Goal: Entertainment & Leisure: Consume media (video, audio)

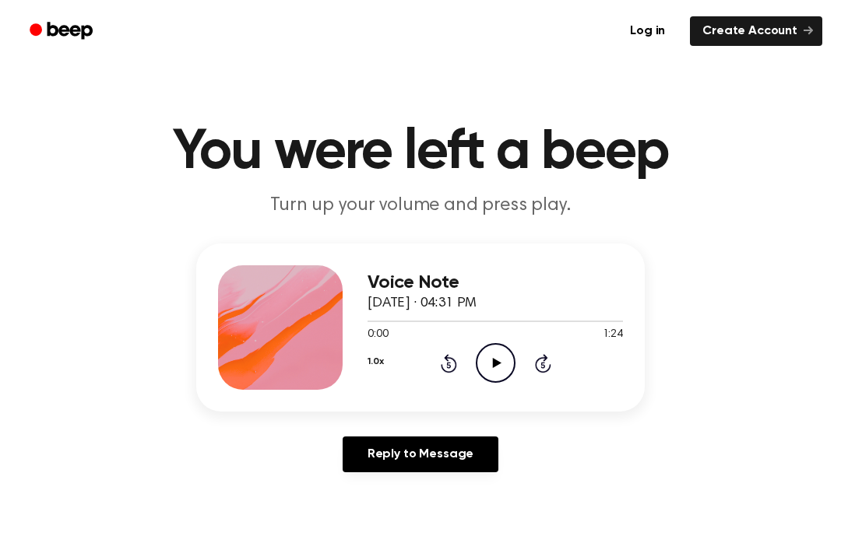
click at [497, 361] on icon at bounding box center [496, 363] width 9 height 10
click at [708, 115] on main "You were left a beep Turn up your volume and press play. Voice Note [DATE] · 04…" at bounding box center [420, 480] width 841 height 960
click at [5, 89] on main "You were left a beep Turn up your volume and press play. Voice Note [DATE] · 04…" at bounding box center [420, 480] width 841 height 960
click at [501, 360] on icon "Play Audio" at bounding box center [496, 363] width 40 height 40
click at [491, 384] on div "Voice Note [DATE] · 04:31 PM 0:35 1:24 Your browser does not support the [objec…" at bounding box center [494, 327] width 255 height 125
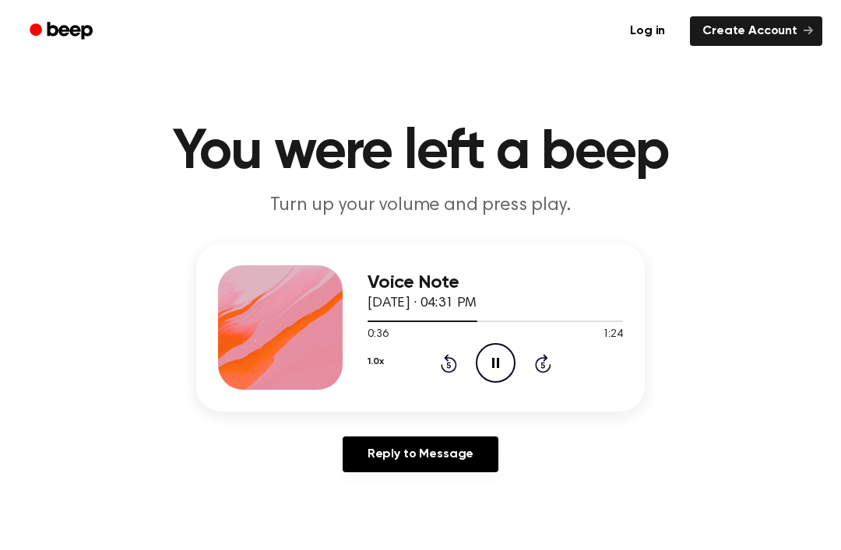
click at [504, 347] on icon "Pause Audio" at bounding box center [496, 363] width 40 height 40
click at [488, 367] on icon "Play Audio" at bounding box center [496, 363] width 40 height 40
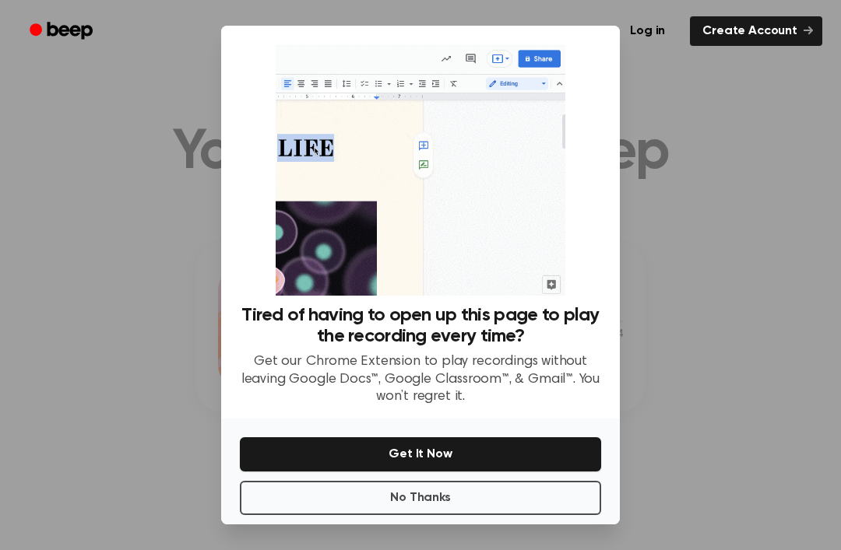
click at [672, 117] on div at bounding box center [420, 275] width 841 height 550
click at [761, 308] on div at bounding box center [420, 275] width 841 height 550
click at [747, 307] on div at bounding box center [420, 275] width 841 height 550
click at [478, 515] on button "No Thanks" at bounding box center [420, 498] width 361 height 34
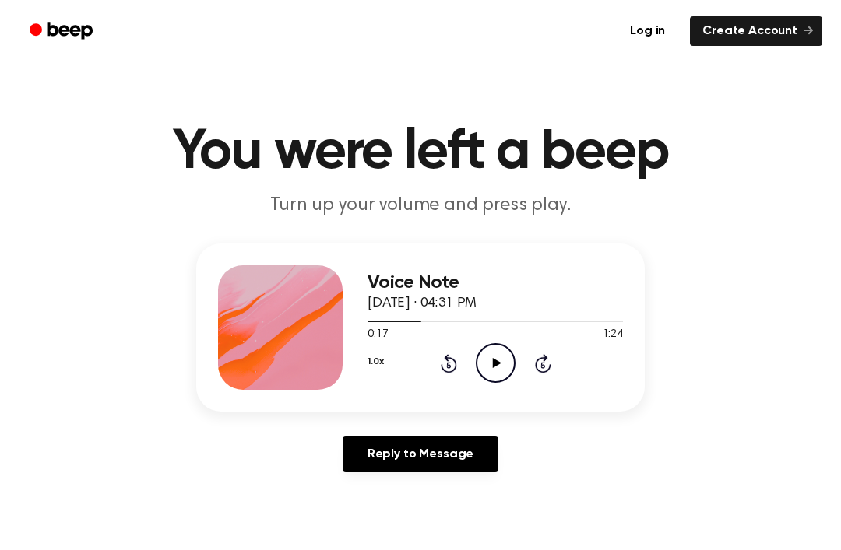
click at [508, 357] on icon "Play Audio" at bounding box center [496, 363] width 40 height 40
click at [499, 367] on icon "Pause Audio" at bounding box center [496, 363] width 40 height 40
click at [494, 360] on icon at bounding box center [496, 363] width 9 height 10
click at [478, 369] on icon "Pause Audio" at bounding box center [496, 363] width 40 height 40
click at [512, 375] on icon "Play Audio" at bounding box center [496, 363] width 40 height 40
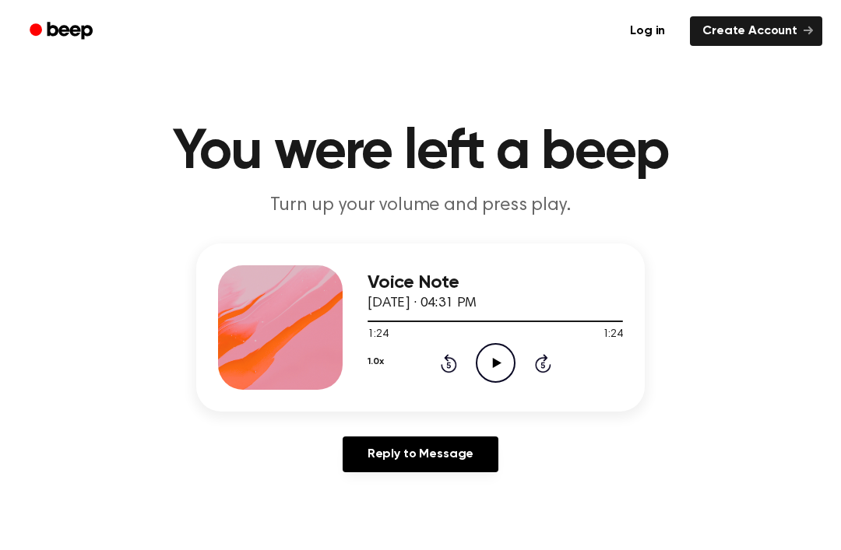
click at [505, 357] on icon "Play Audio" at bounding box center [496, 363] width 40 height 40
click at [391, 315] on div at bounding box center [494, 320] width 255 height 12
click at [416, 325] on div at bounding box center [494, 320] width 255 height 12
click at [386, 324] on div at bounding box center [494, 320] width 255 height 12
click at [434, 325] on div at bounding box center [494, 320] width 255 height 12
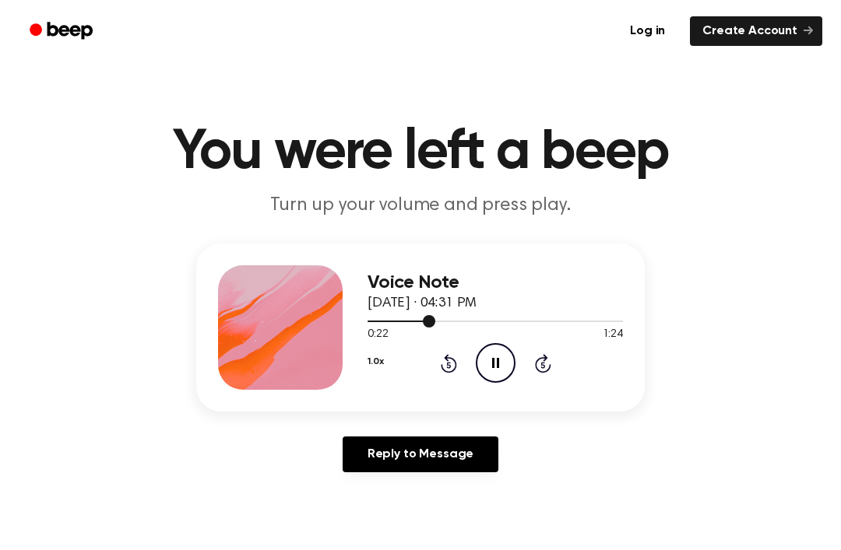
click at [413, 322] on div at bounding box center [494, 320] width 255 height 12
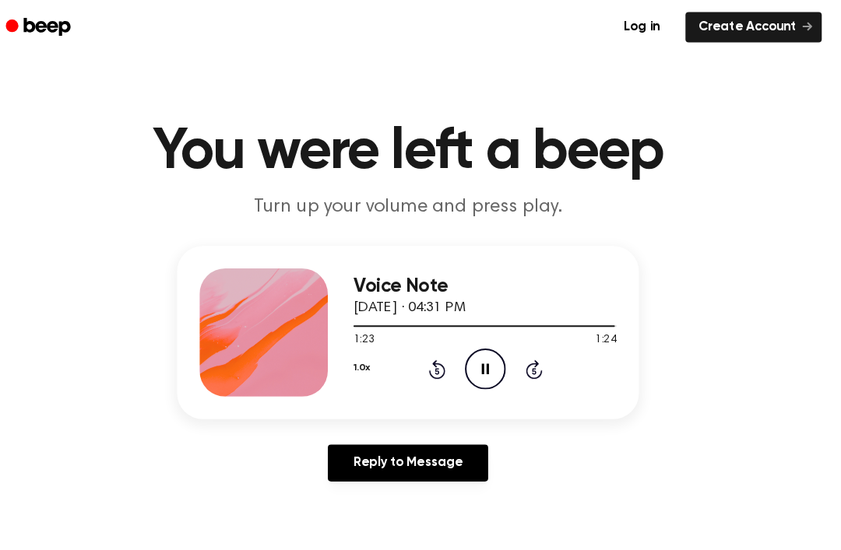
click at [802, 143] on main "You were left a beep Turn up your volume and press play. Voice Note [DATE] · 04…" at bounding box center [420, 480] width 841 height 960
